Goal: Information Seeking & Learning: Check status

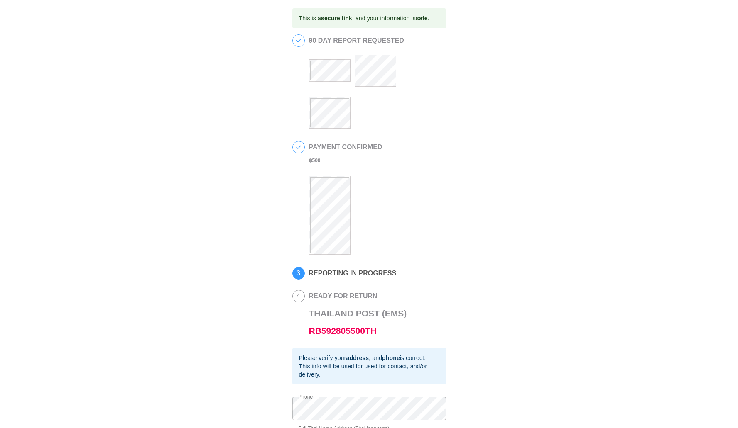
scroll to position [69, 0]
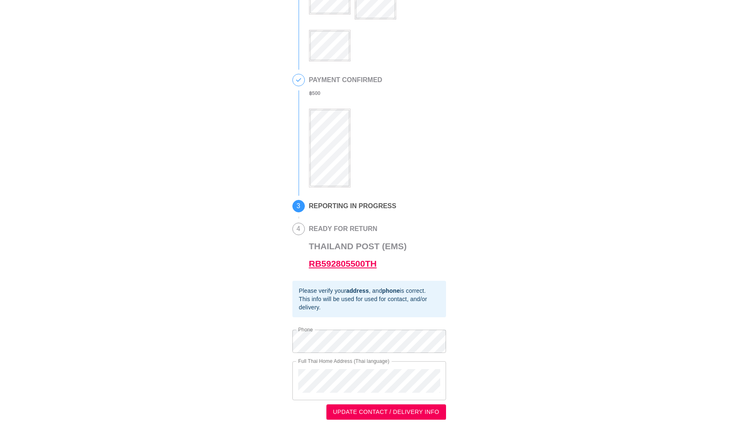
click at [362, 267] on link "RB592805500TH" at bounding box center [343, 264] width 68 height 10
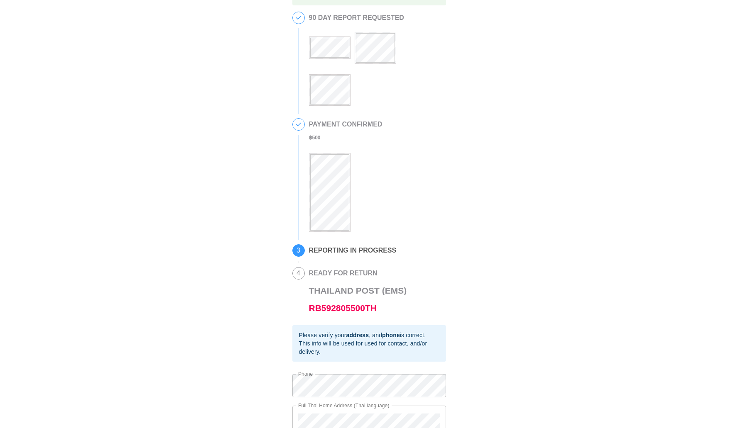
scroll to position [69, 0]
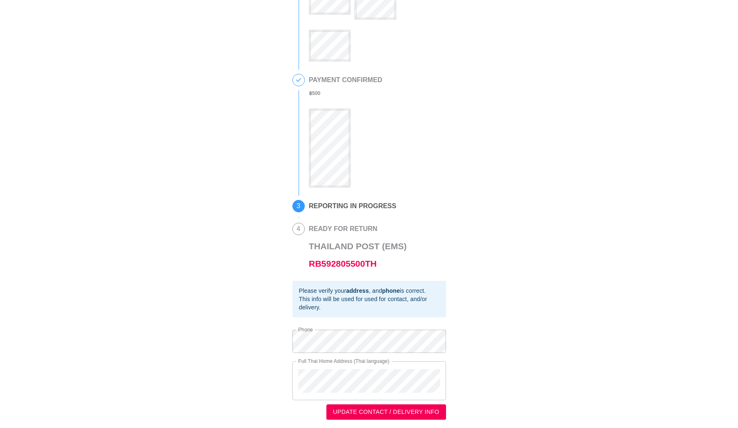
click at [555, 166] on div "This is a secure link , and your information is safe . 1 90 DAY REPORT REQUESTE…" at bounding box center [368, 180] width 721 height 479
